Goal: Transaction & Acquisition: Purchase product/service

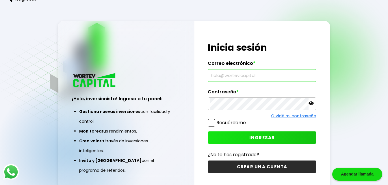
click at [227, 77] on input "text" at bounding box center [261, 76] width 103 height 12
type input "[EMAIL_ADDRESS][DOMAIN_NAME]"
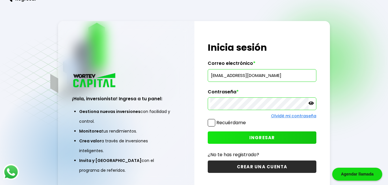
click at [248, 134] on button "INGRESAR" at bounding box center [262, 138] width 108 height 12
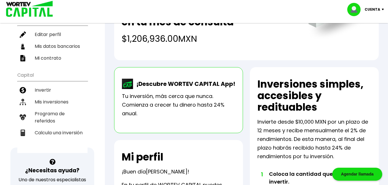
scroll to position [96, 0]
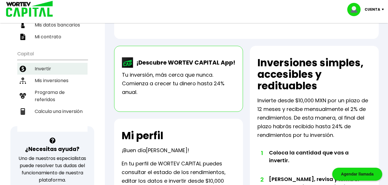
click at [39, 68] on li "Invertir" at bounding box center [52, 69] width 70 height 12
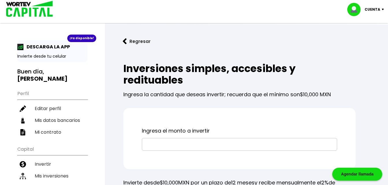
click at [168, 148] on input "text" at bounding box center [239, 145] width 190 height 12
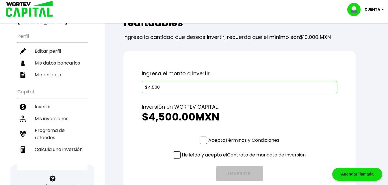
scroll to position [63, 0]
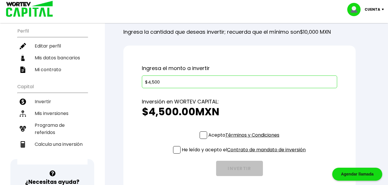
click at [259, 81] on input "$4,500" at bounding box center [239, 82] width 190 height 12
click at [205, 135] on div "Ingresa el monto a invertir $4,500 Inversión en WORTEV CAPITAL: $4,500.00 MXN T…" at bounding box center [239, 120] width 232 height 149
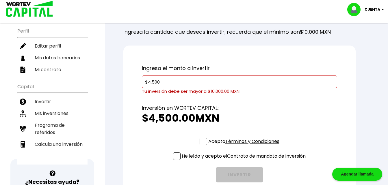
click at [206, 82] on input "$4,500" at bounding box center [239, 82] width 190 height 12
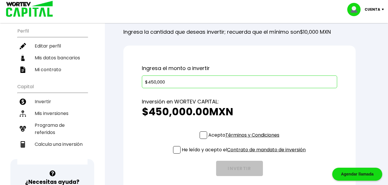
type input "$450,000"
click at [202, 136] on span at bounding box center [204, 136] width 8 height 8
click at [245, 140] on input "Acepto Términos y Condiciones" at bounding box center [245, 140] width 0 height 0
click at [178, 150] on span at bounding box center [177, 150] width 8 height 8
click at [245, 155] on input "He leído y acepto el Contrato de mandato de inversión" at bounding box center [245, 155] width 0 height 0
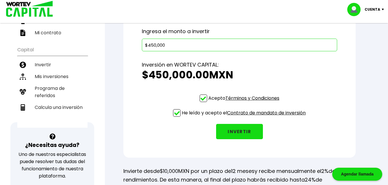
scroll to position [101, 0]
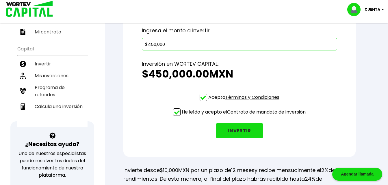
click at [244, 133] on button "INVERTIR" at bounding box center [239, 130] width 47 height 15
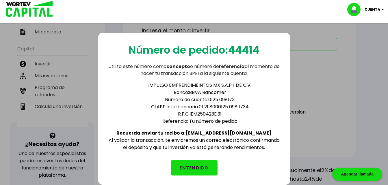
click at [201, 165] on button "ENTENDIDO" at bounding box center [194, 168] width 47 height 15
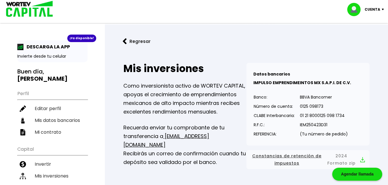
click at [378, 9] on p "Cuenta" at bounding box center [373, 9] width 16 height 9
click at [368, 36] on li "Cerrar sesión" at bounding box center [366, 39] width 46 height 12
